Goal: Check status: Check status

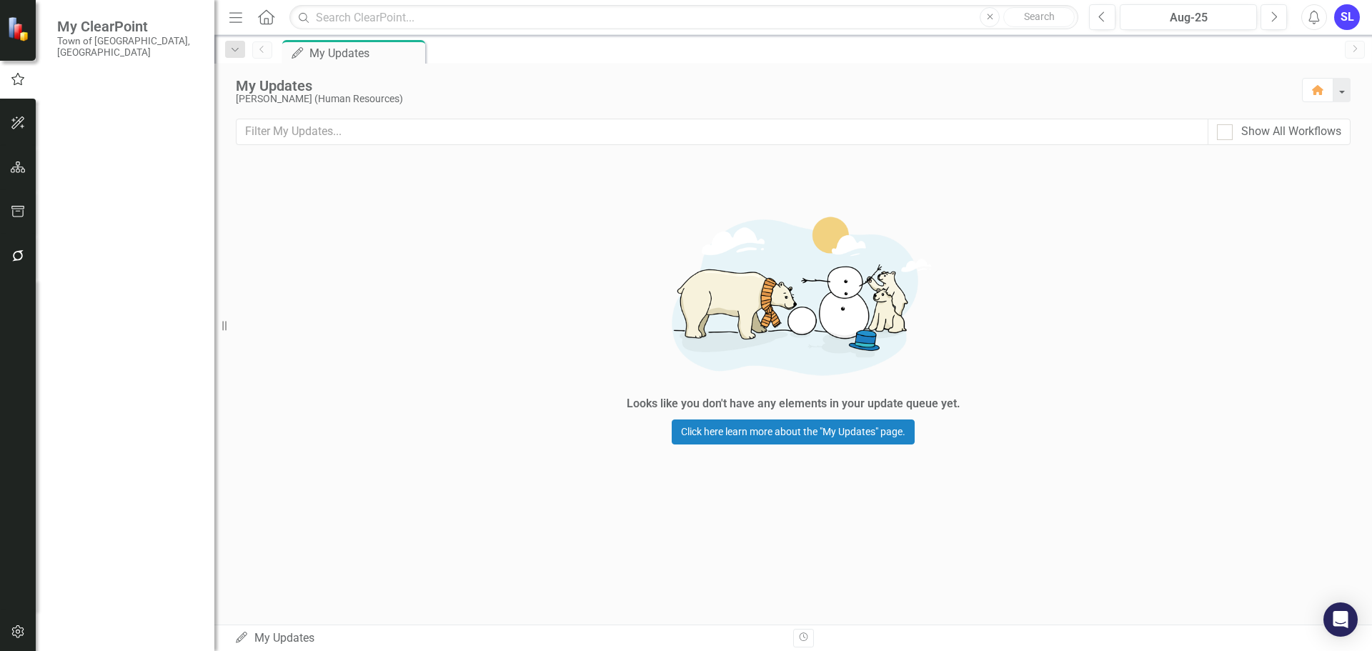
click at [105, 425] on link "Recycle Bin" at bounding box center [128, 433] width 143 height 16
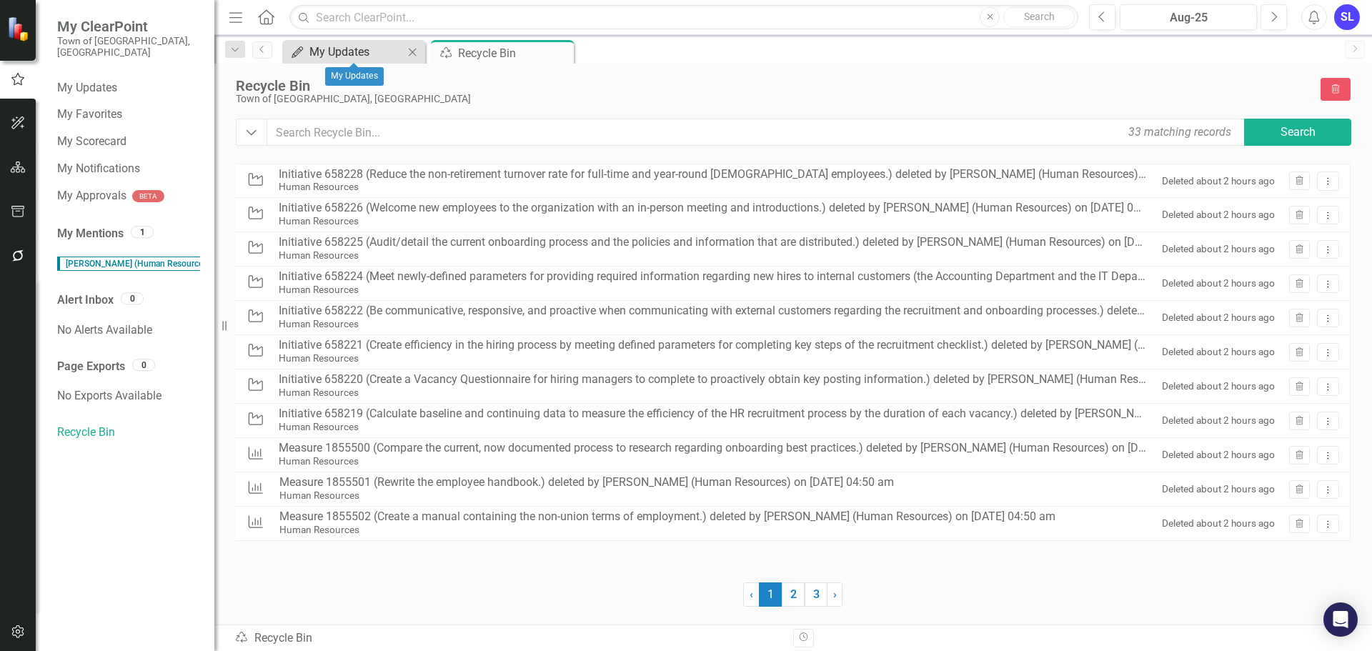
click at [362, 54] on div "My Updates" at bounding box center [357, 52] width 94 height 18
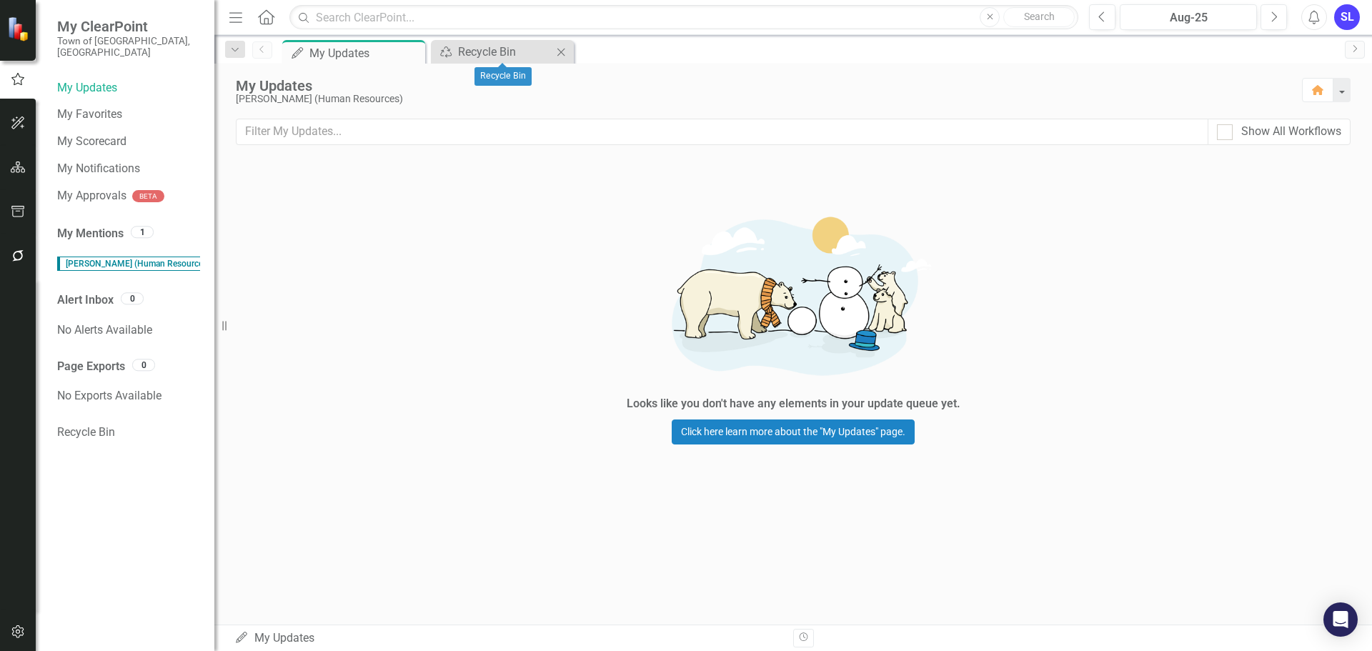
click at [558, 55] on icon at bounding box center [562, 52] width 8 height 8
click at [237, 51] on icon "Dropdown" at bounding box center [235, 50] width 13 height 10
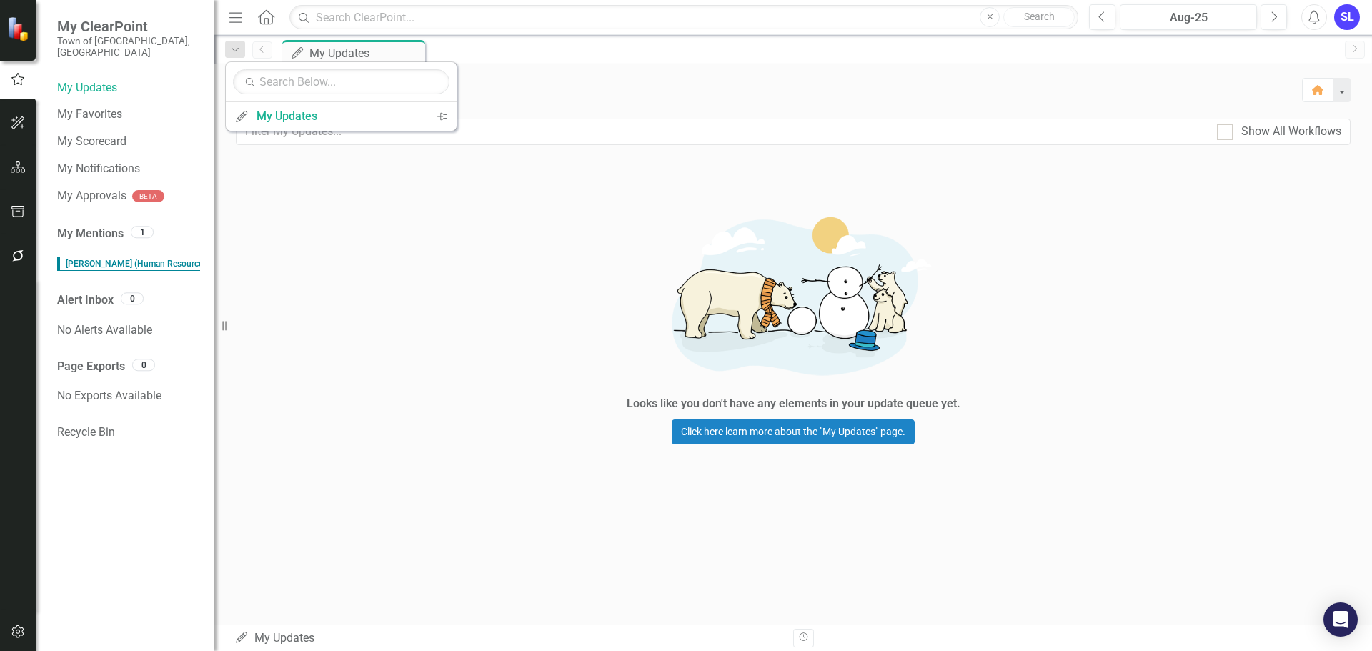
click at [297, 268] on div "Looks like you don't have any elements in your update queue yet. Click here lea…" at bounding box center [793, 322] width 1158 height 326
click at [267, 25] on link "Home" at bounding box center [266, 16] width 19 height 21
click at [244, 19] on icon "Menu" at bounding box center [236, 16] width 19 height 15
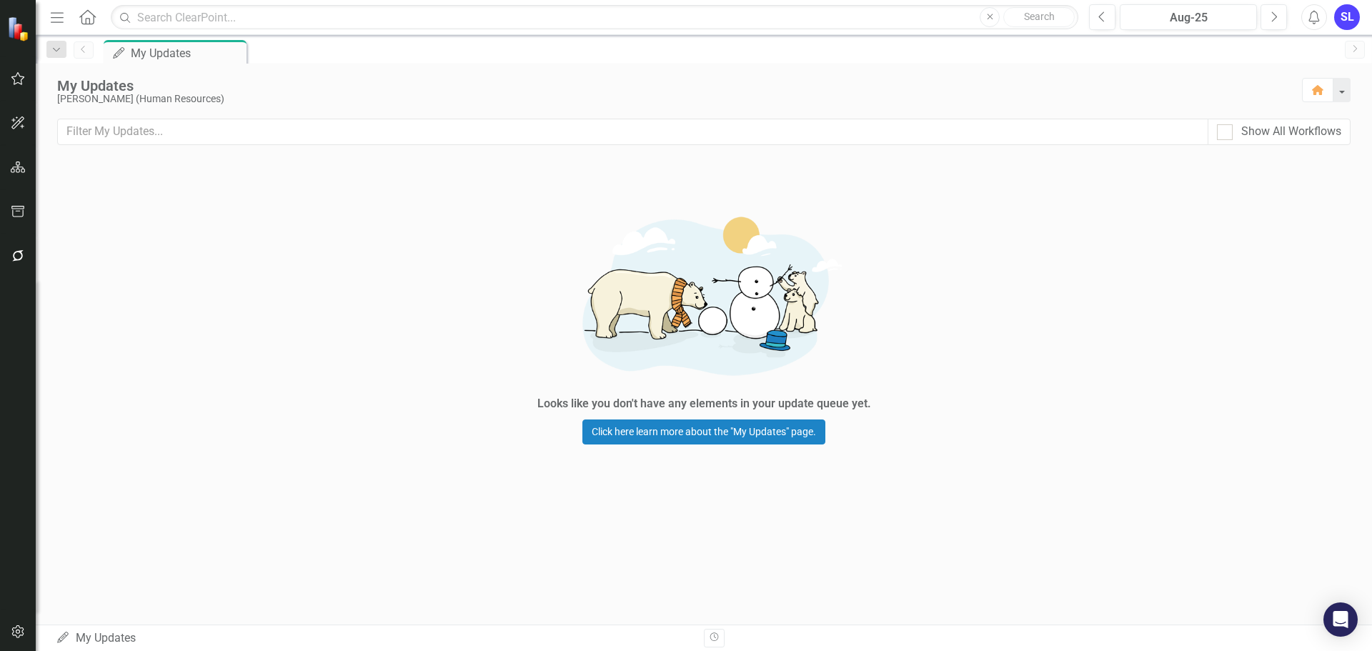
click at [64, 19] on icon "Menu" at bounding box center [57, 16] width 19 height 15
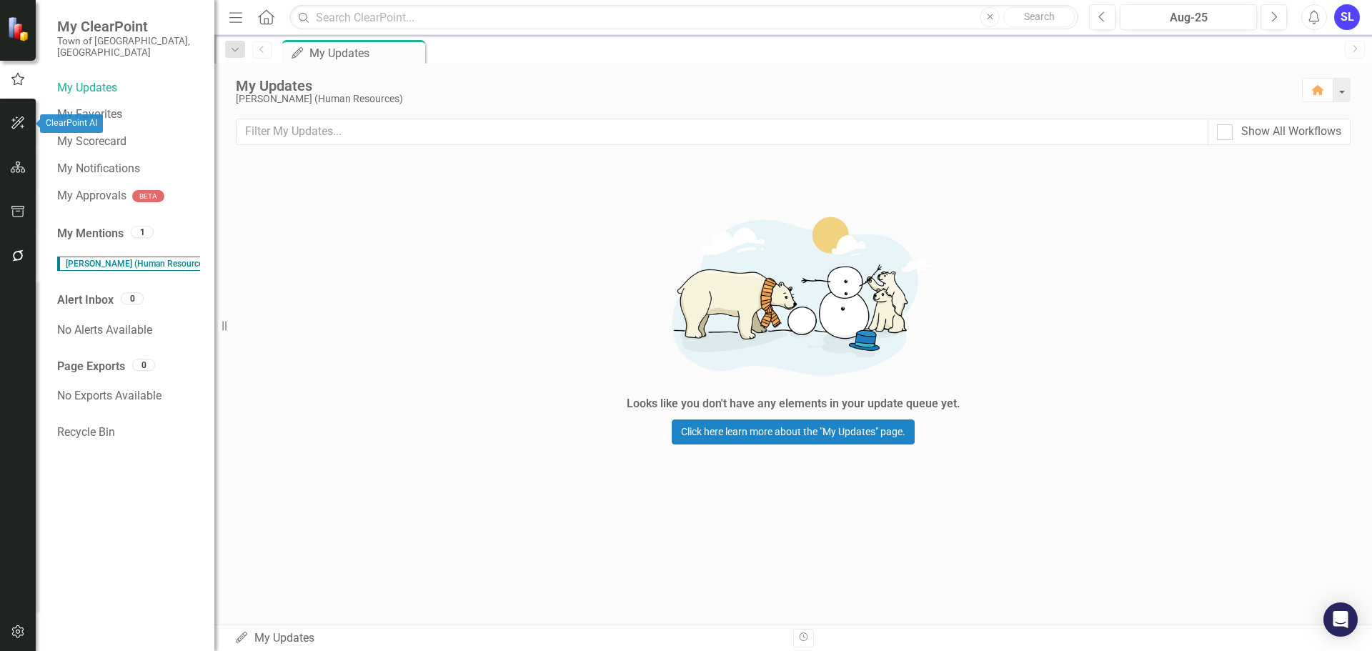
click at [13, 128] on icon "button" at bounding box center [18, 122] width 15 height 11
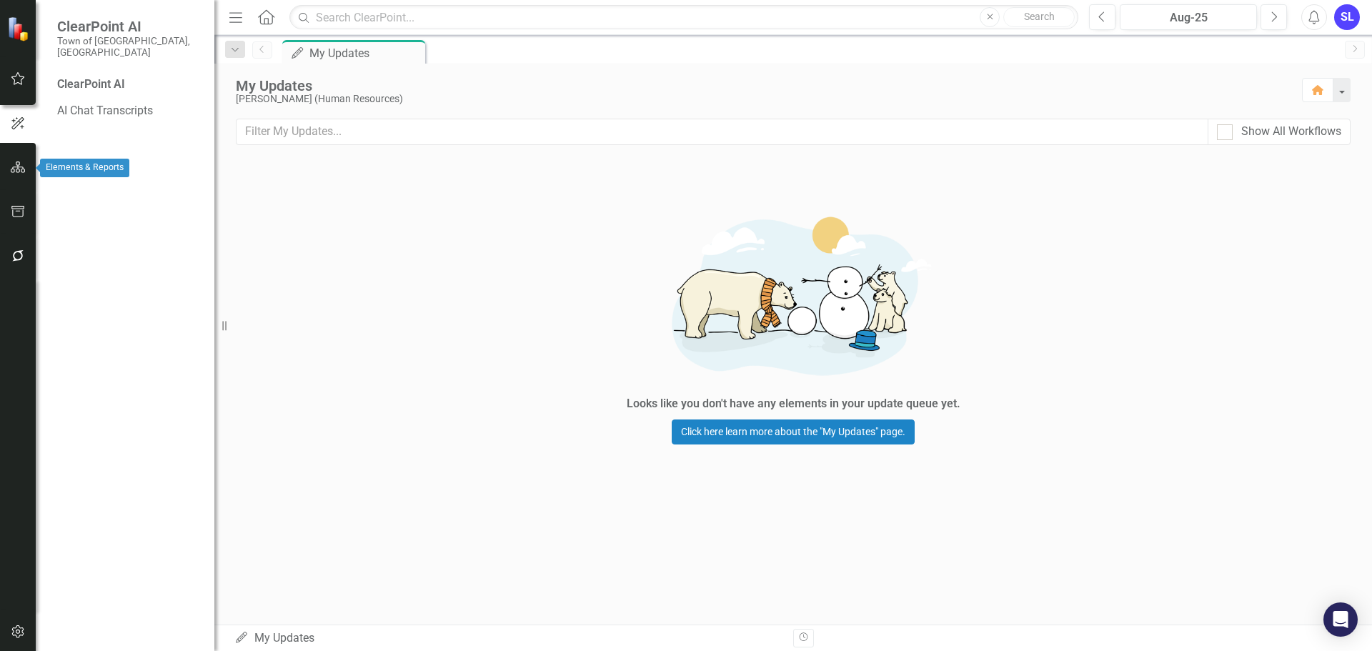
click at [14, 172] on icon "button" at bounding box center [18, 167] width 15 height 11
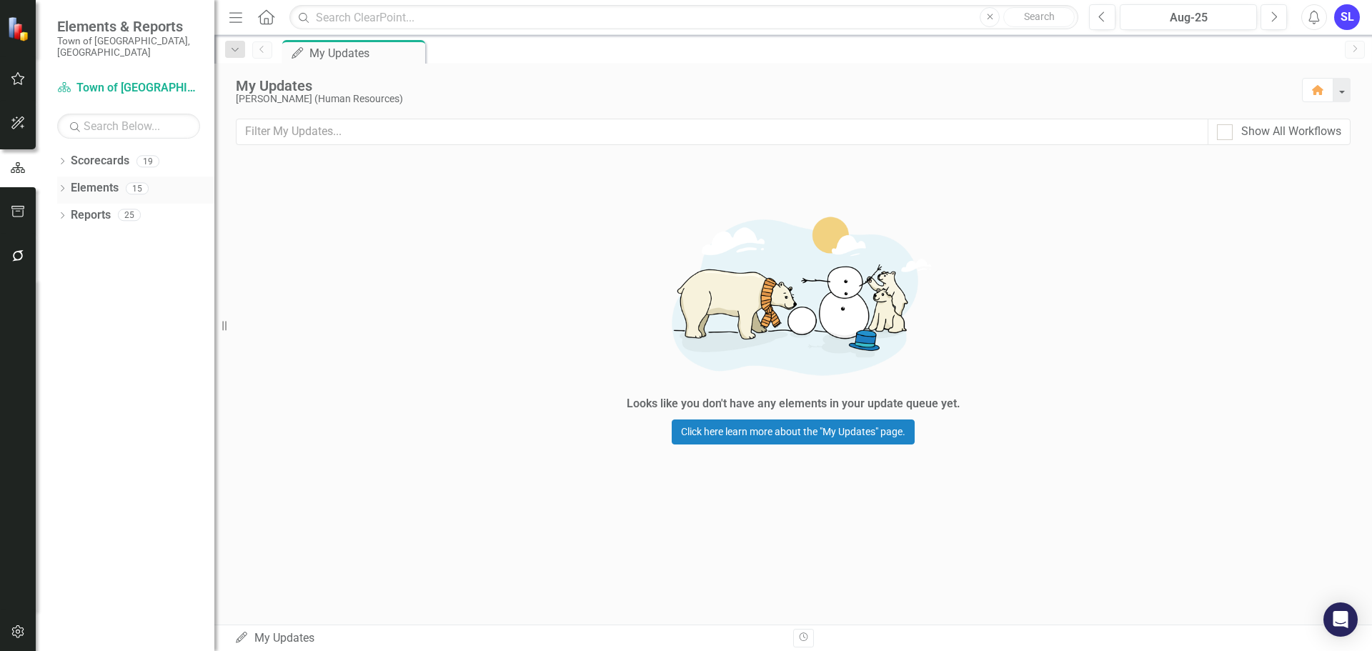
click at [61, 186] on icon "Dropdown" at bounding box center [62, 190] width 10 height 8
click at [89, 236] on icon "KPI" at bounding box center [85, 241] width 14 height 11
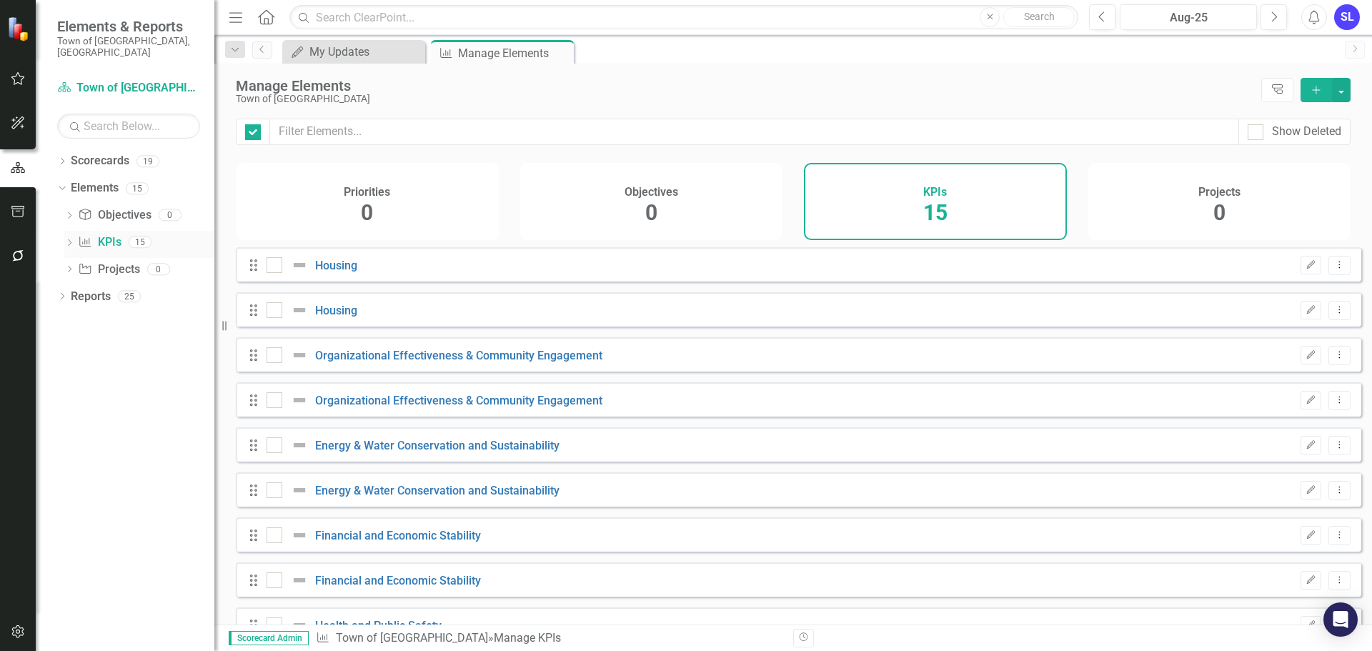
checkbox input "false"
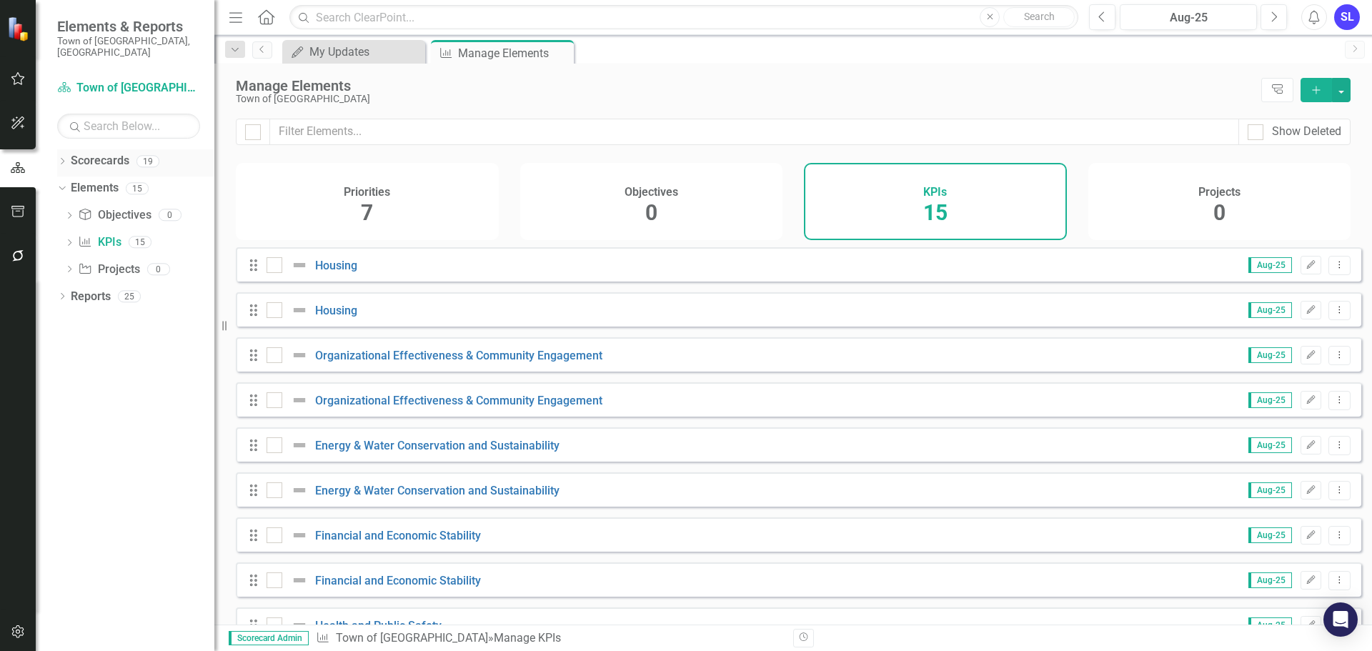
click at [66, 159] on icon "Dropdown" at bounding box center [62, 163] width 10 height 8
click at [79, 182] on link "Town of [GEOGRAPHIC_DATA]" at bounding box center [147, 188] width 136 height 16
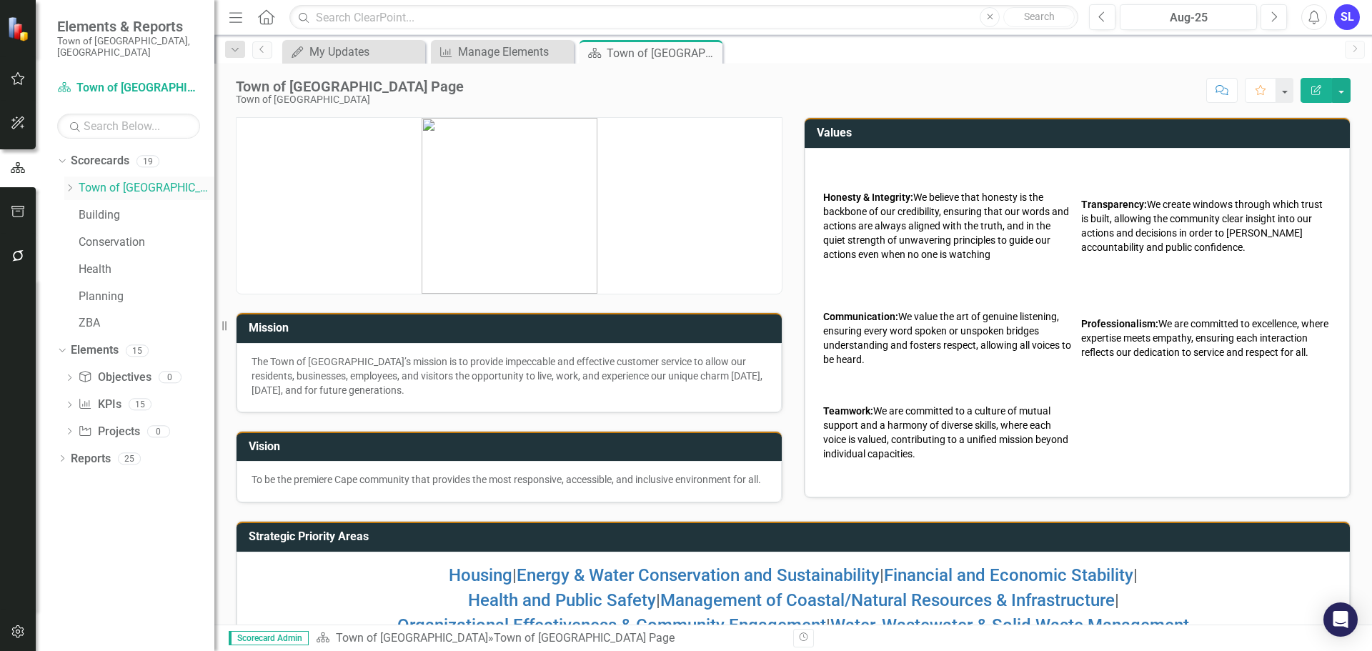
click at [69, 184] on icon "Dropdown" at bounding box center [69, 188] width 11 height 9
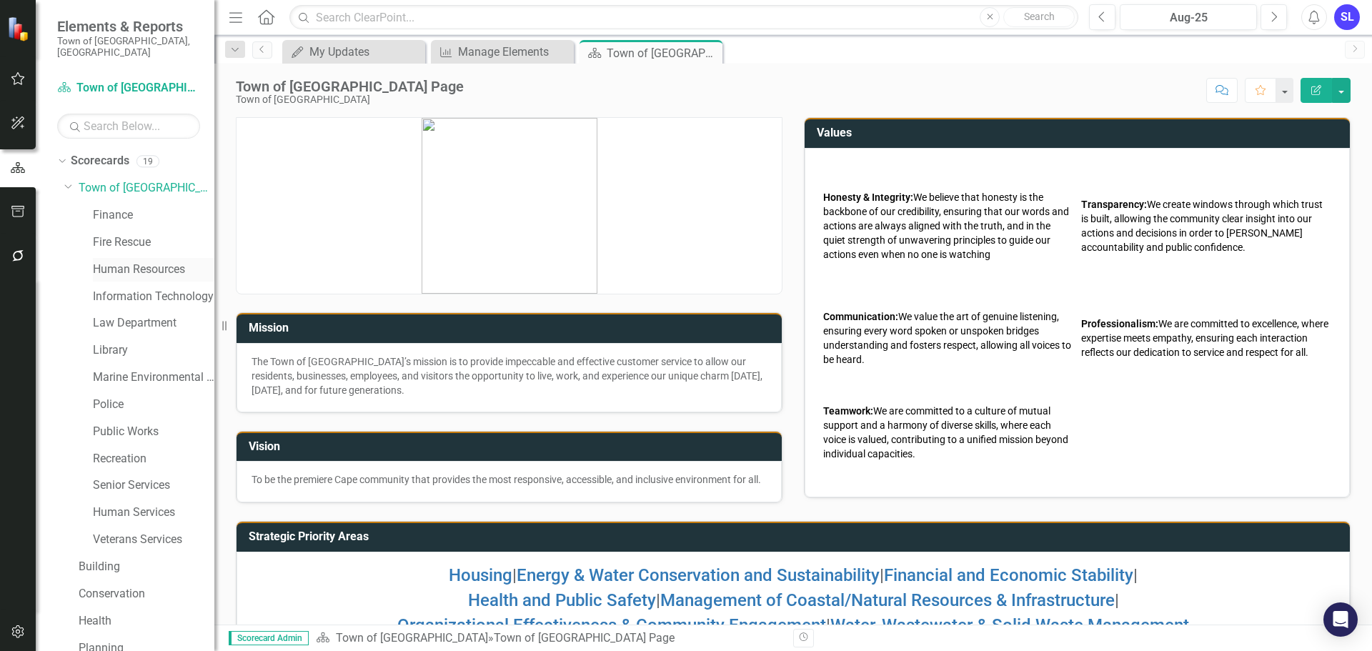
click at [122, 262] on link "Human Resources" at bounding box center [154, 270] width 122 height 16
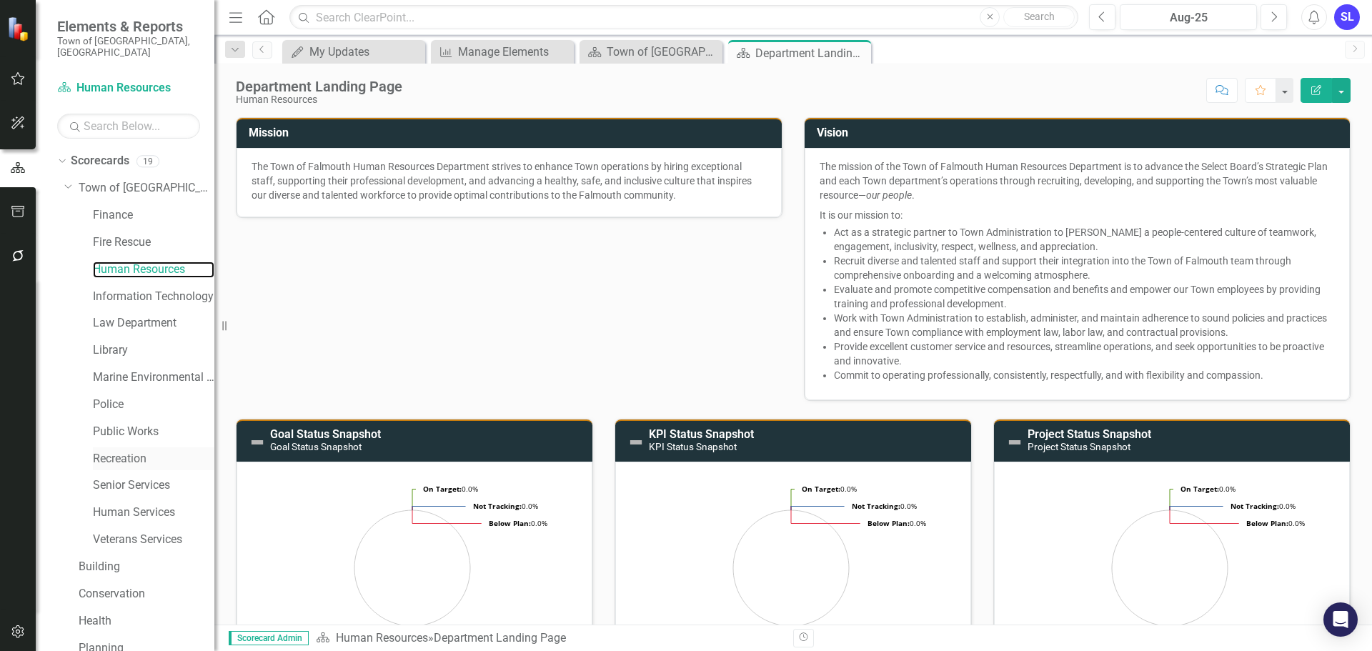
scroll to position [163, 0]
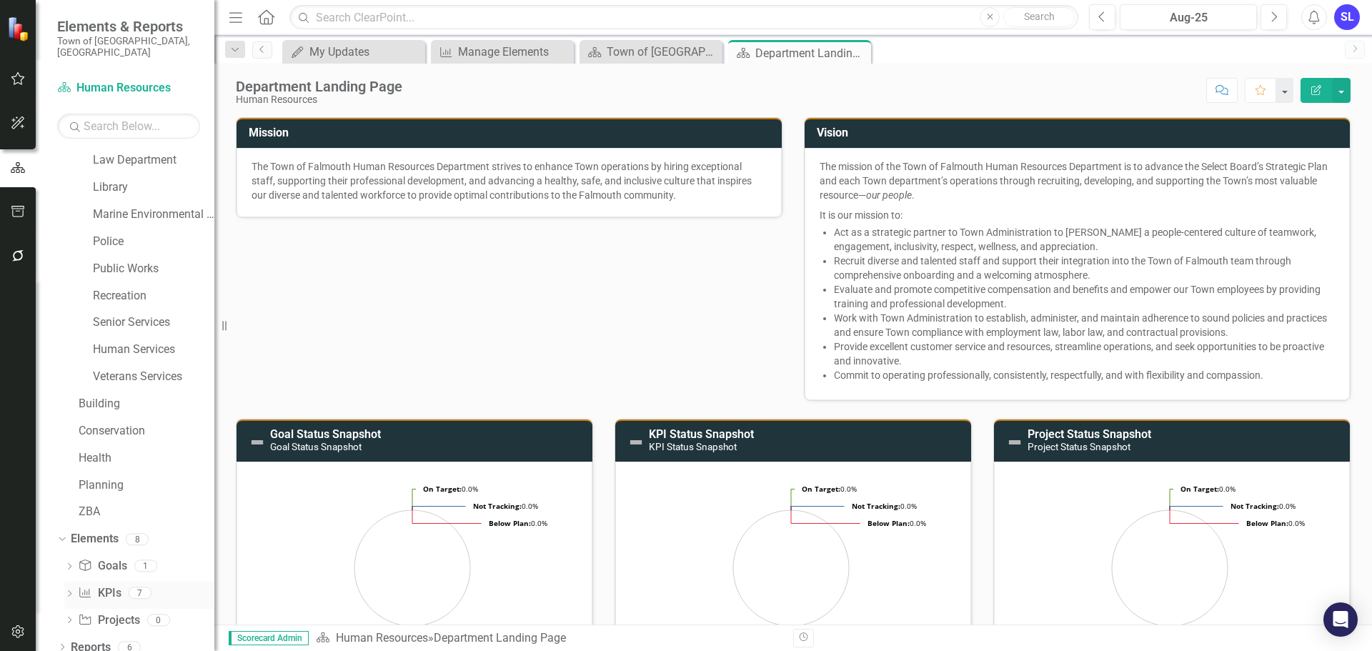
click at [97, 585] on link "KPI KPIs" at bounding box center [99, 593] width 43 height 16
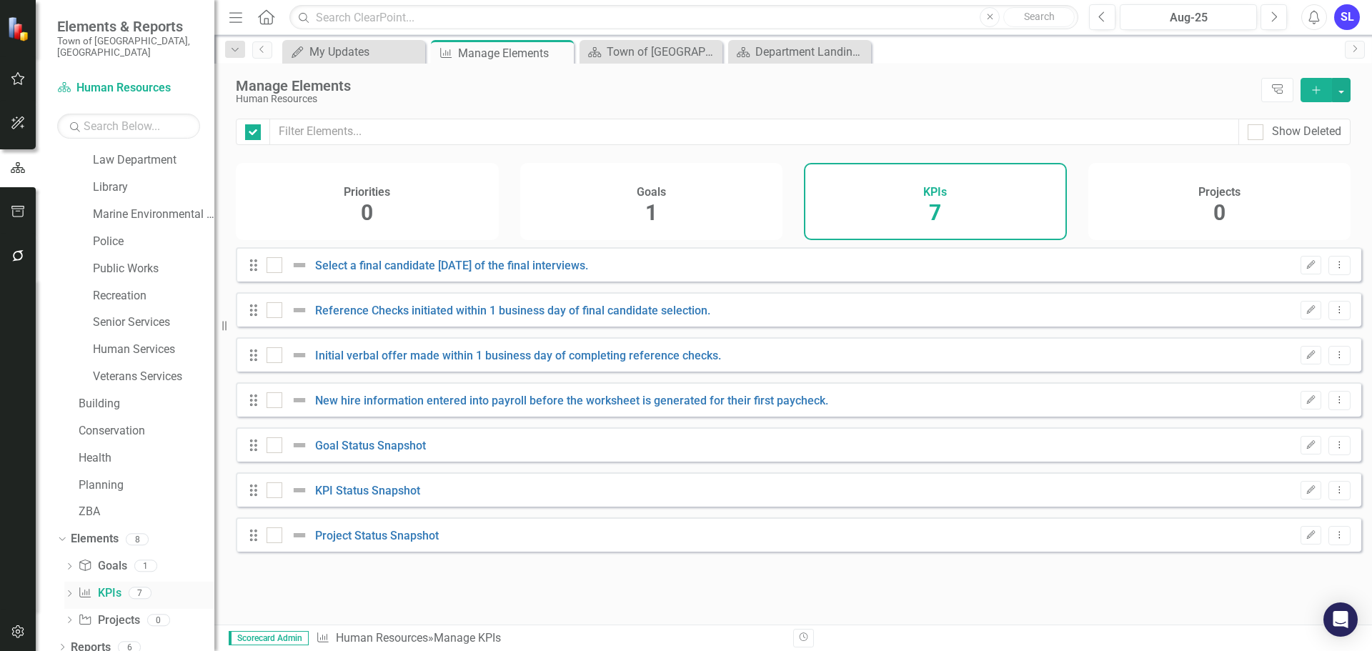
checkbox input "false"
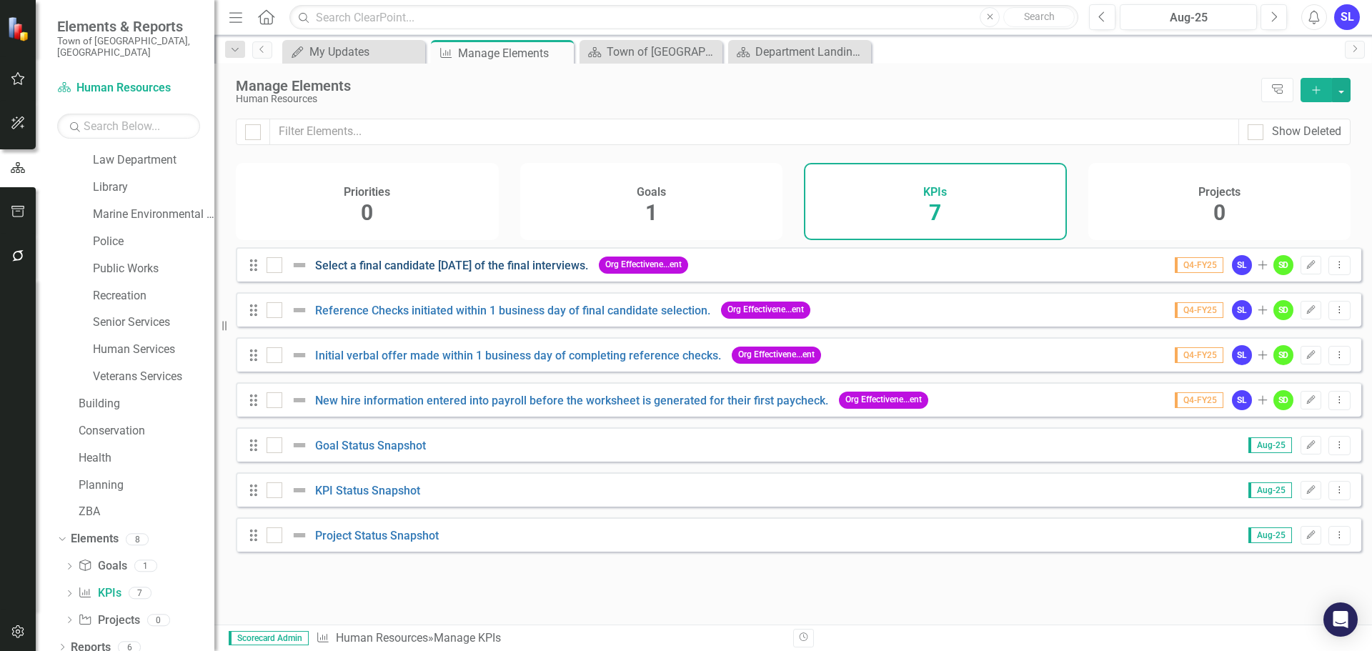
click at [482, 272] on link "Select a final candidate [DATE] of the final interviews." at bounding box center [451, 266] width 273 height 14
